Goal: Task Accomplishment & Management: Complete application form

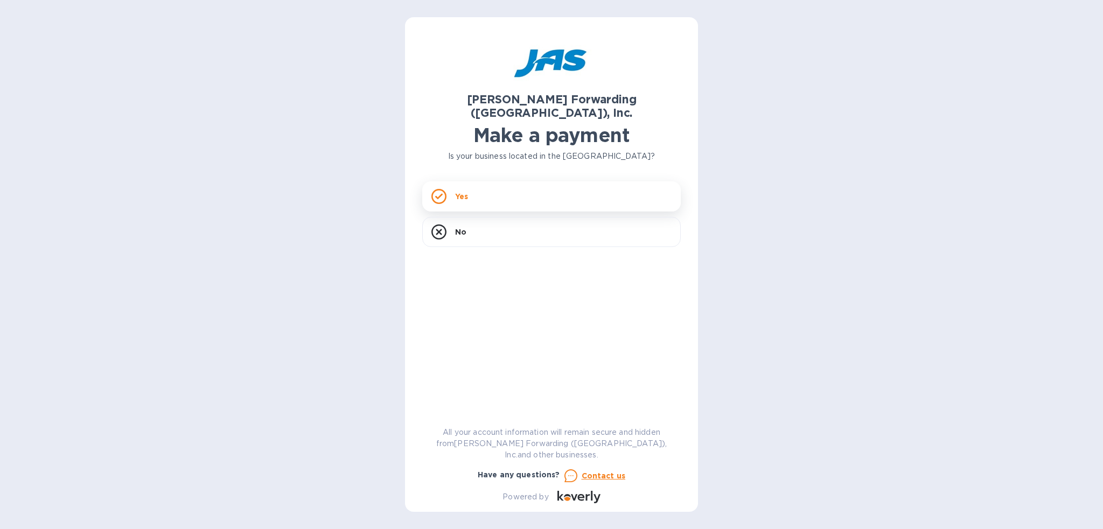
click at [491, 181] on div "Yes" at bounding box center [551, 196] width 258 height 30
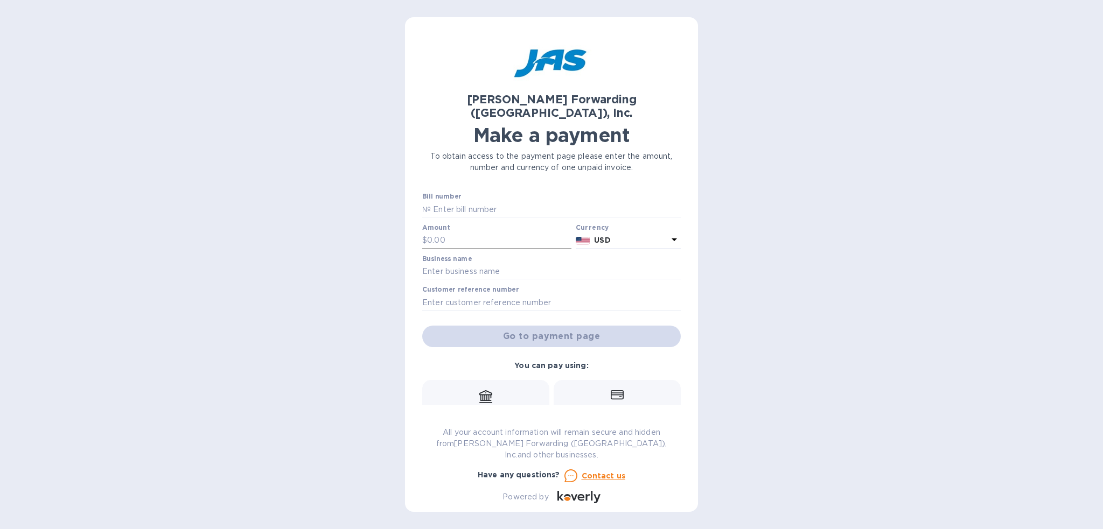
click at [482, 233] on input "text" at bounding box center [499, 241] width 144 height 16
click at [491, 201] on input "text" at bounding box center [556, 209] width 250 height 16
type input "b"
type input "BNA503319106"
type input "315.00"
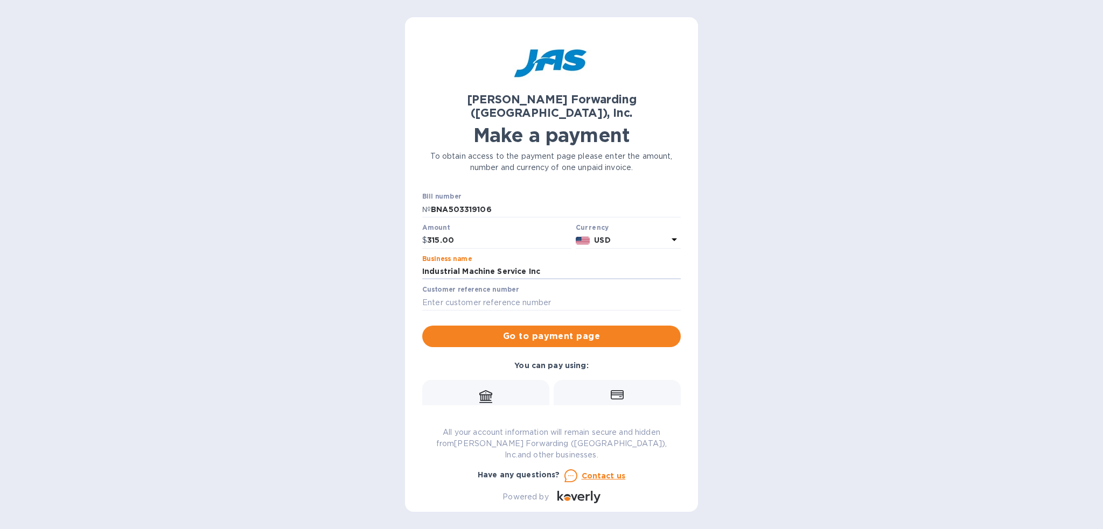
type input "Industrial Machine Service Inc"
click at [562, 330] on span "Go to payment page" at bounding box center [551, 336] width 241 height 13
